Goal: Information Seeking & Learning: Learn about a topic

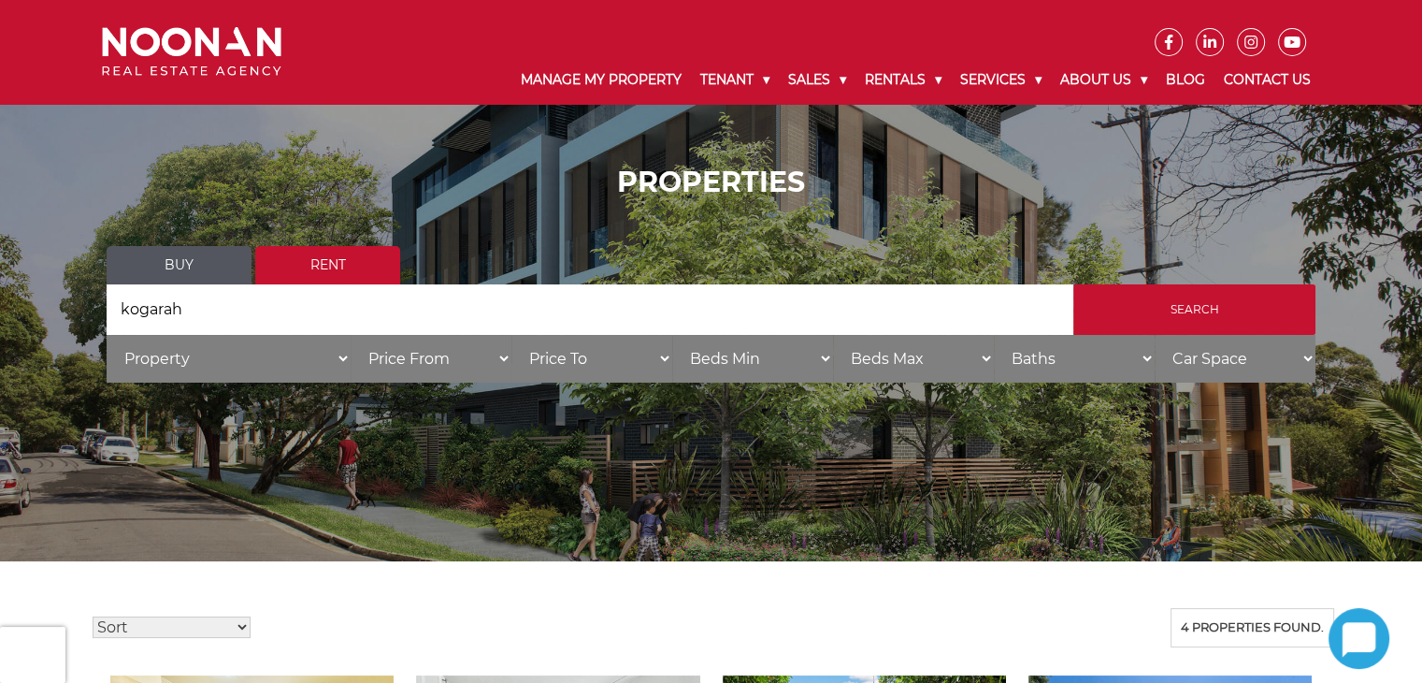
click at [211, 261] on link "Buy" at bounding box center [179, 265] width 145 height 38
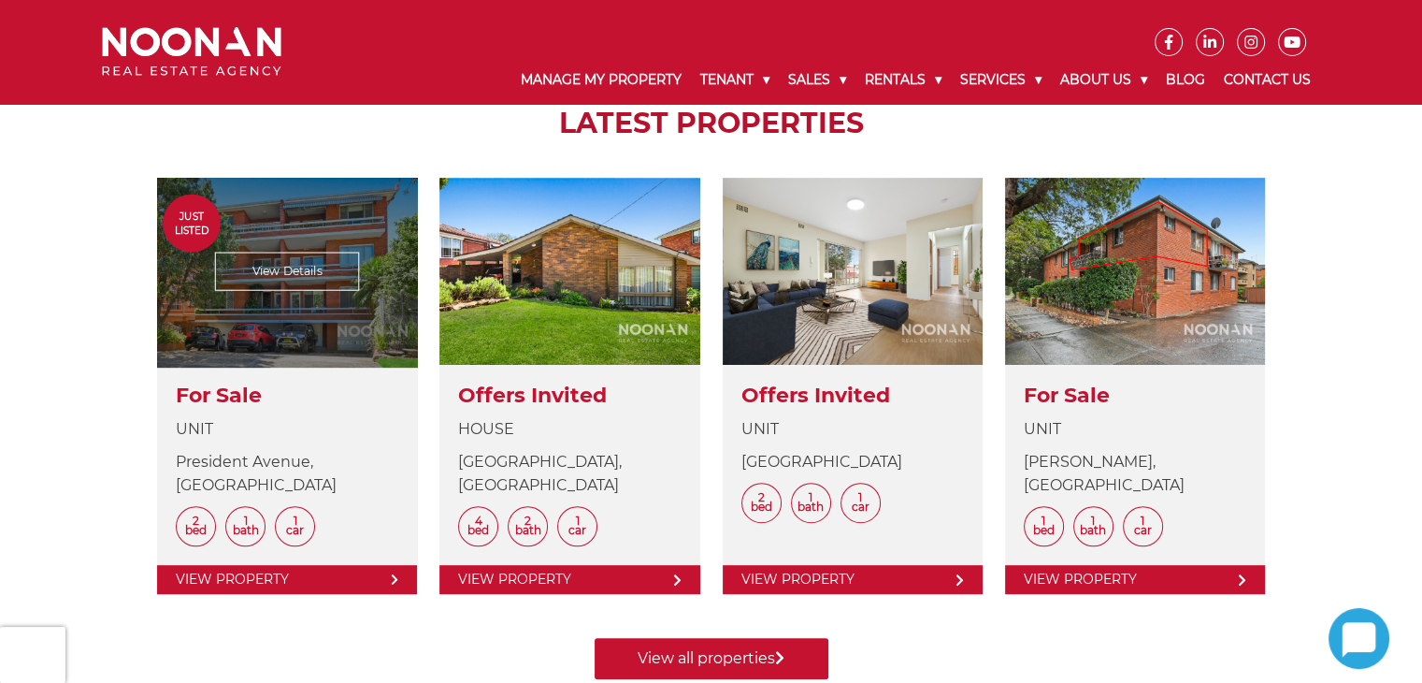
scroll to position [748, 0]
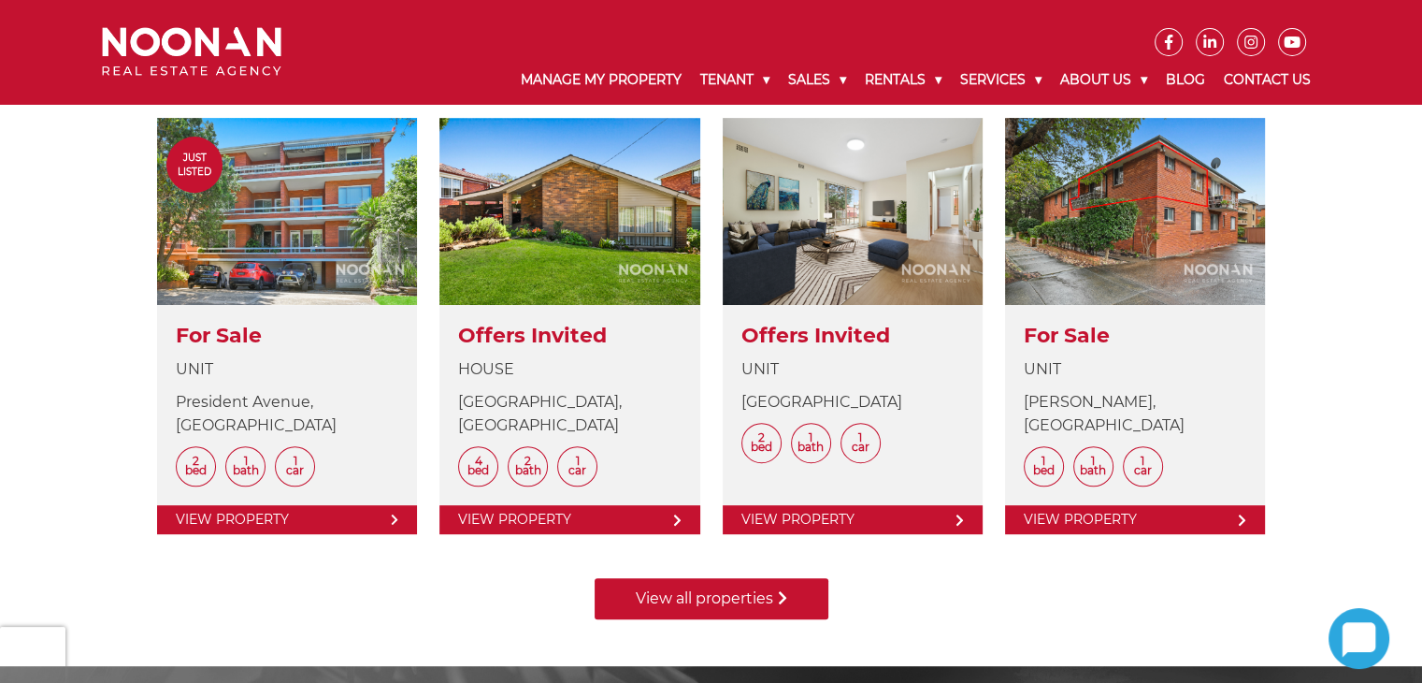
click at [749, 596] on link "View all properties" at bounding box center [712, 598] width 234 height 41
